Goal: Information Seeking & Learning: Learn about a topic

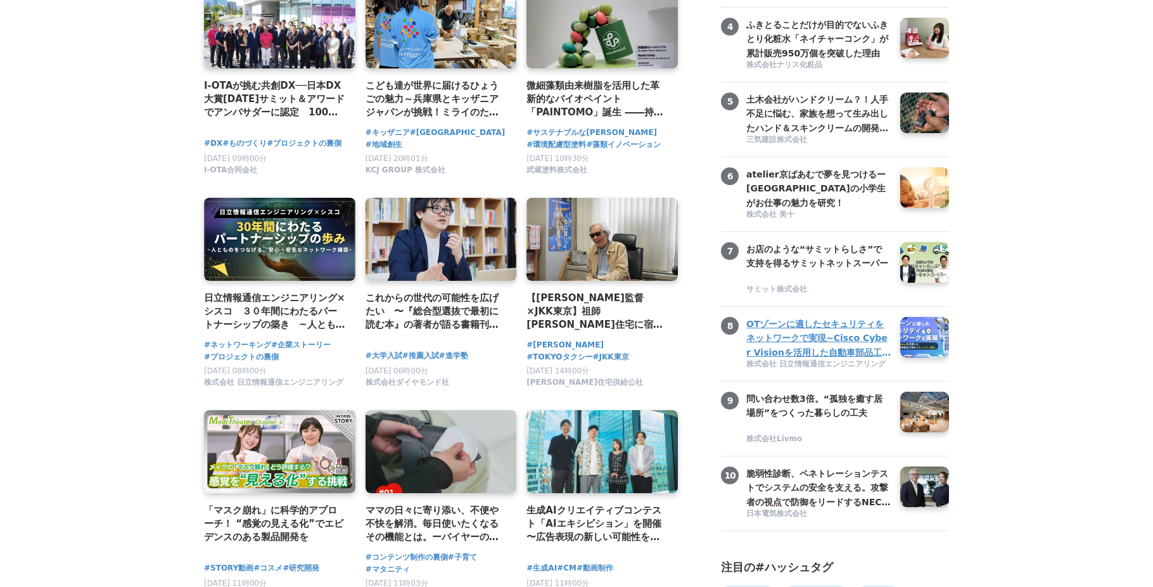
click at [817, 358] on h3 "OTゾーンに適したセキュリティをネットワークで実現~Cisco Cyber Visionを活用した自動車部品工場のセキュリティ強化~" at bounding box center [819, 338] width 144 height 42
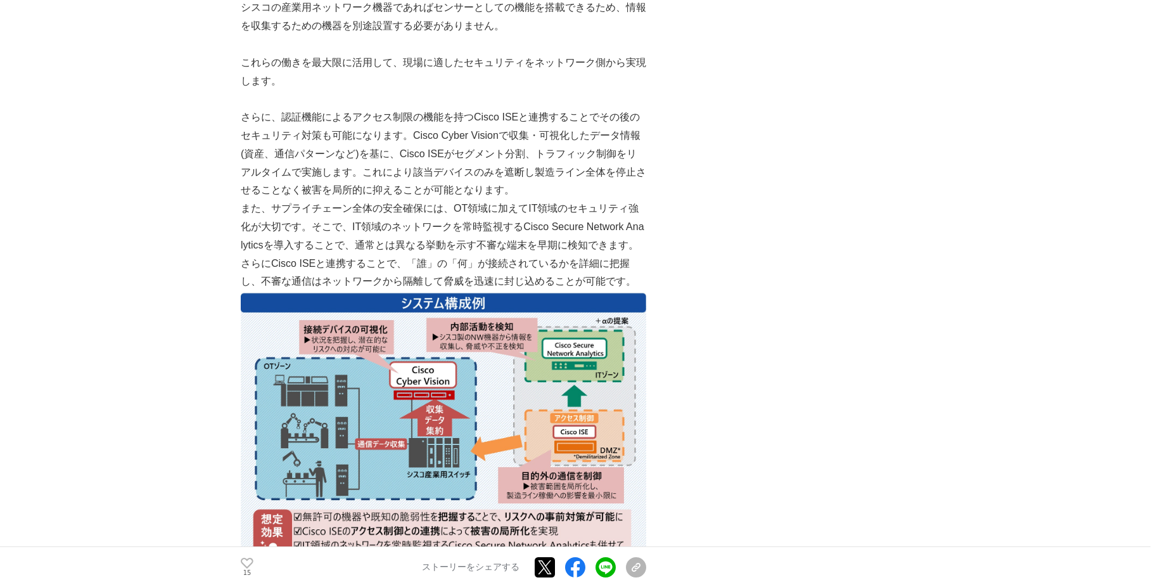
scroll to position [2111, 0]
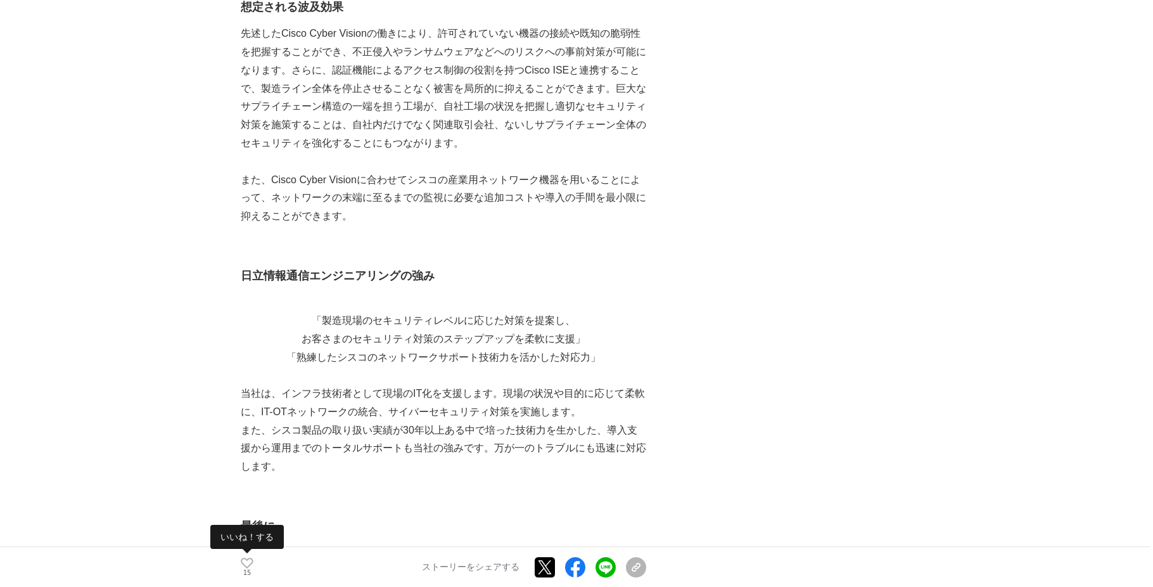
click at [248, 564] on icon at bounding box center [247, 563] width 13 height 11
click at [148, 208] on main "OTゾーンに適したセキュリティをネットワークで実現~Cisco Cyber Visionを活用した自動車部品工場のセキュリティ強化~ 事例紹介 #事例紹介 #…" at bounding box center [576, 85] width 1153 height 4238
